Goal: Information Seeking & Learning: Learn about a topic

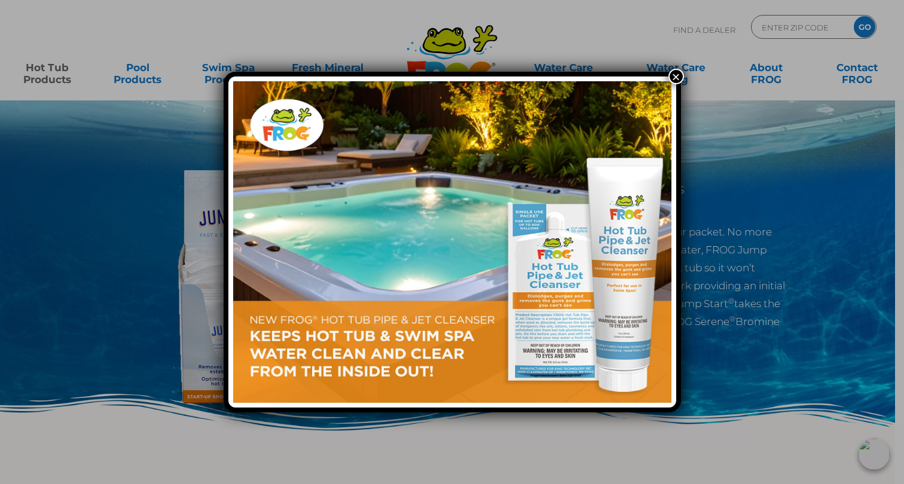
click at [679, 77] on button "×" at bounding box center [677, 77] width 16 height 16
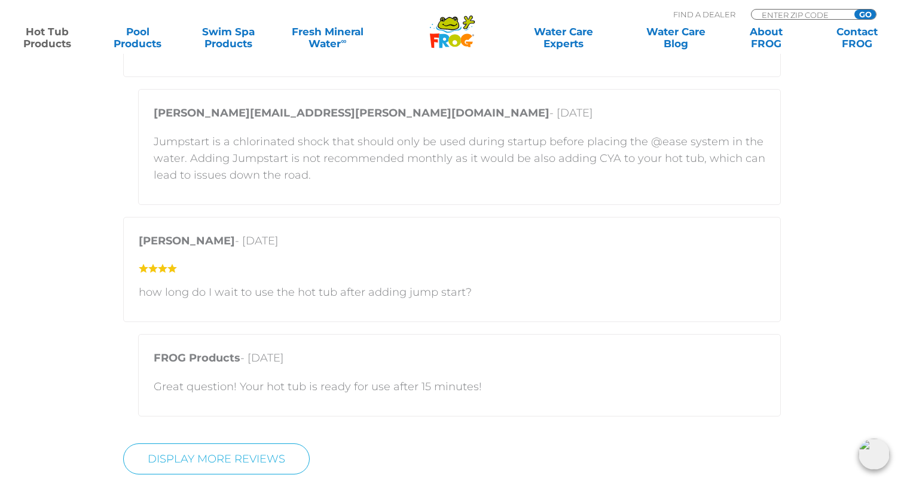
scroll to position [2301, 0]
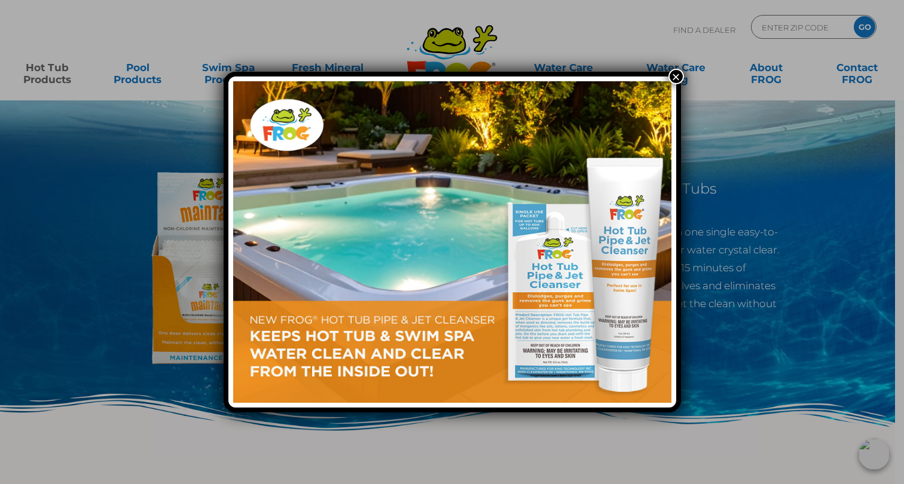
click at [271, 437] on div "×" at bounding box center [452, 242] width 904 height 484
click at [678, 81] on button "×" at bounding box center [677, 77] width 16 height 16
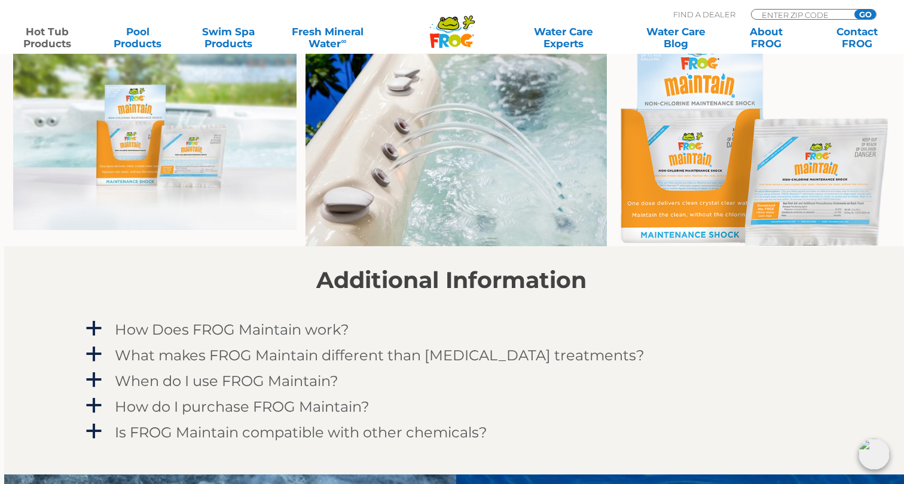
scroll to position [836, 1]
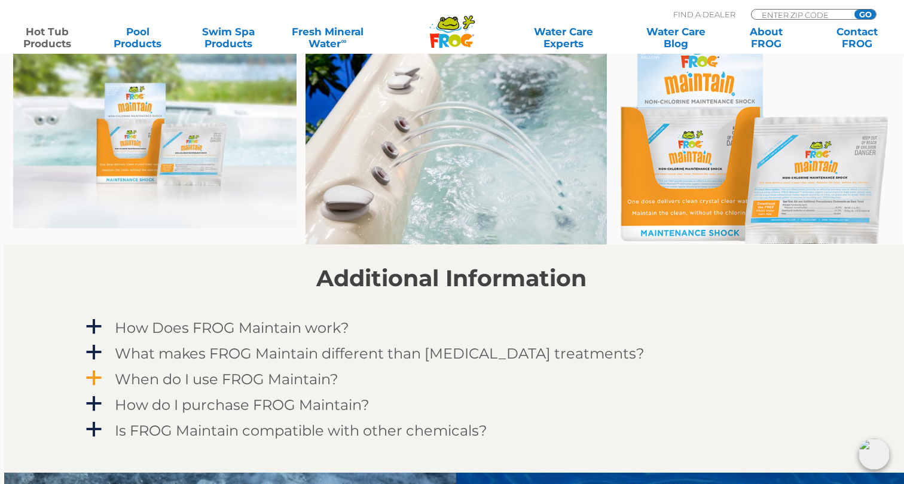
click at [450, 381] on div "When do I use FROG Maintain?" at bounding box center [424, 379] width 625 height 22
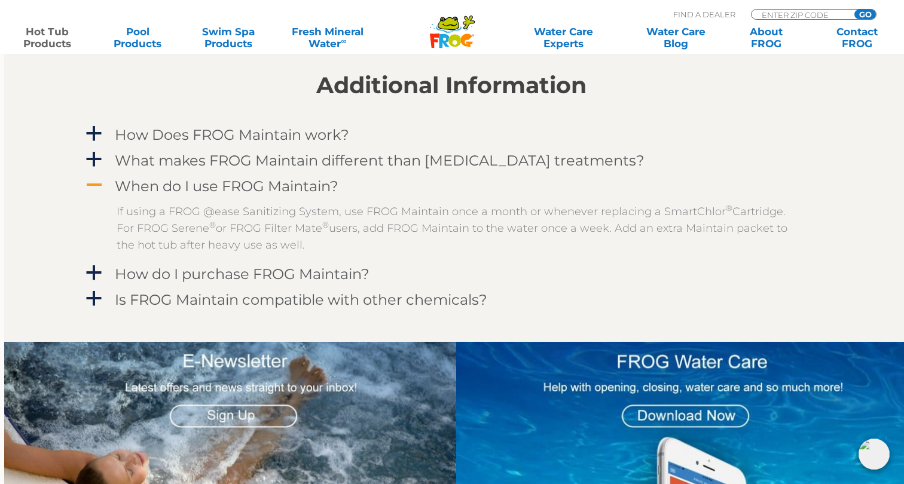
scroll to position [1030, 1]
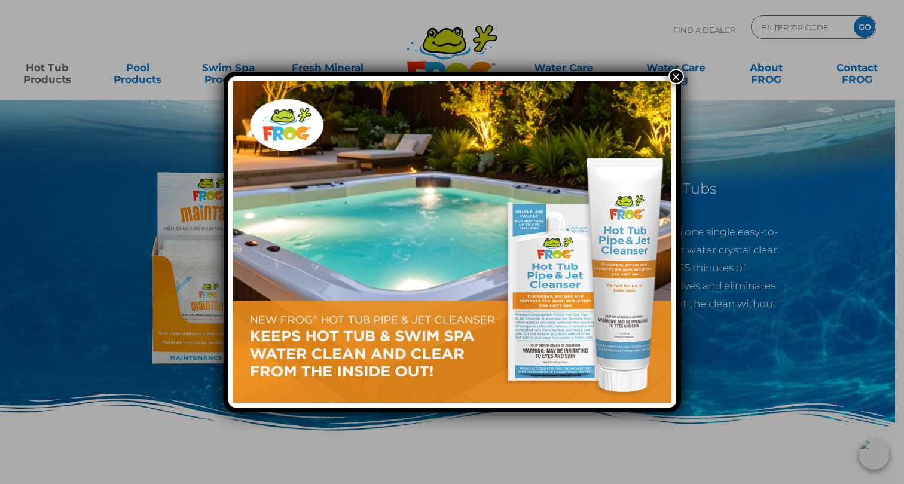
click at [358, 425] on div "×" at bounding box center [452, 242] width 904 height 484
click at [676, 75] on button "×" at bounding box center [677, 77] width 16 height 16
